Goal: Transaction & Acquisition: Book appointment/travel/reservation

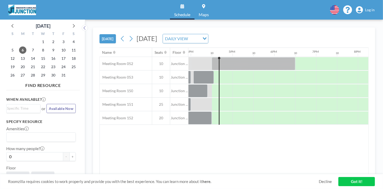
scroll to position [0, 669]
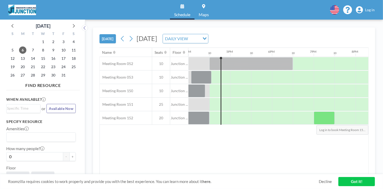
click at [332, 121] on div at bounding box center [324, 118] width 21 height 13
click at [320, 118] on div at bounding box center [324, 118] width 21 height 13
click at [371, 8] on span "Log in" at bounding box center [370, 10] width 10 height 5
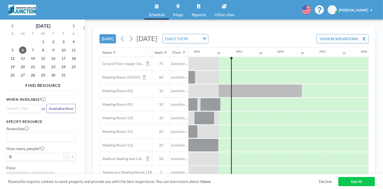
scroll to position [0, 669]
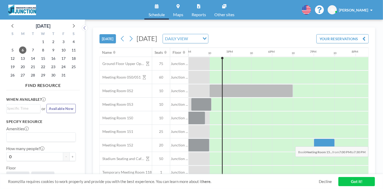
click at [317, 142] on div at bounding box center [324, 145] width 21 height 13
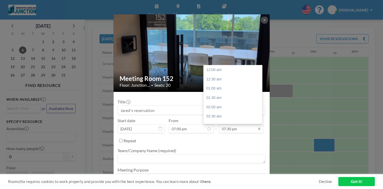
scroll to position [363, 0]
click at [250, 130] on input "07:30 pm" at bounding box center [241, 128] width 44 height 9
click at [234, 81] on div "08:00 pm" at bounding box center [234, 79] width 61 height 9
type input "08:00 pm"
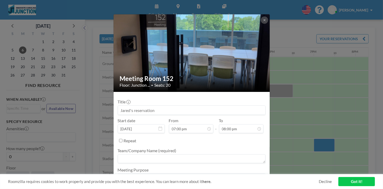
scroll to position [26, 0]
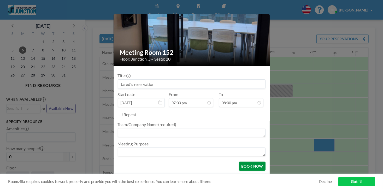
click at [246, 168] on button "BOOK NOW" at bounding box center [252, 166] width 26 height 9
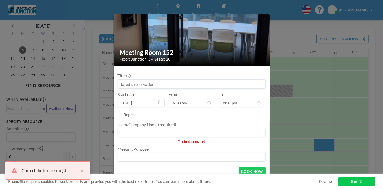
click at [192, 137] on div at bounding box center [192, 133] width 148 height 10
click at [188, 135] on textarea at bounding box center [192, 132] width 148 height 9
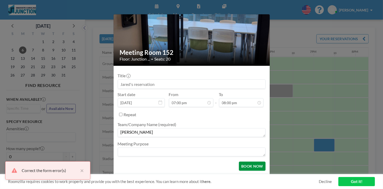
type textarea "Jared"
click at [250, 169] on button "BOOK NOW" at bounding box center [252, 166] width 26 height 9
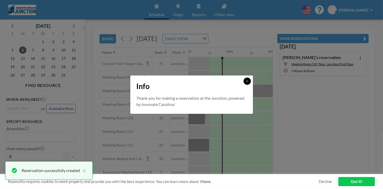
click at [248, 80] on icon at bounding box center [247, 81] width 3 height 3
